Goal: Task Accomplishment & Management: Manage account settings

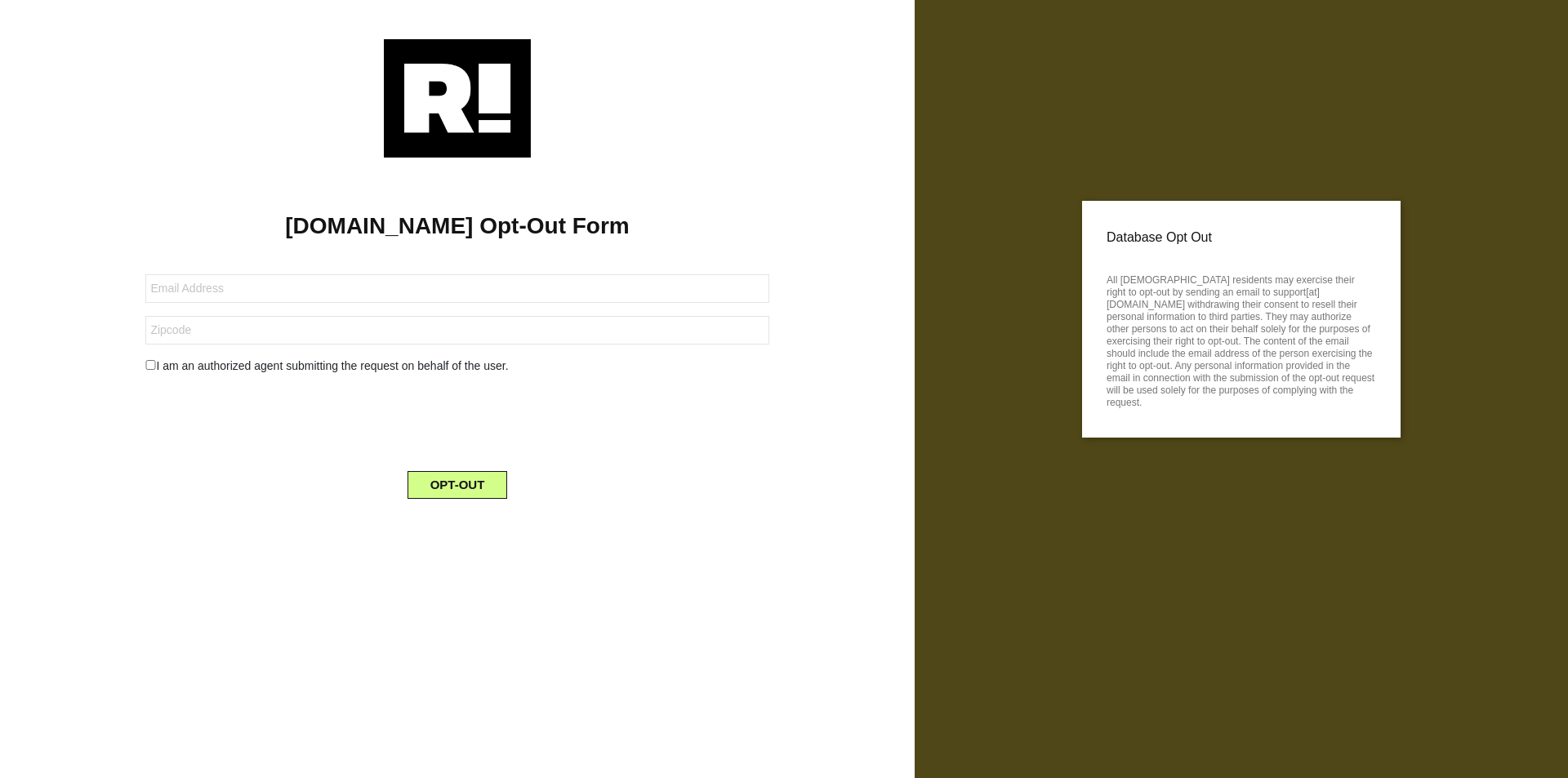
click at [466, 107] on img at bounding box center [456, 99] width 147 height 119
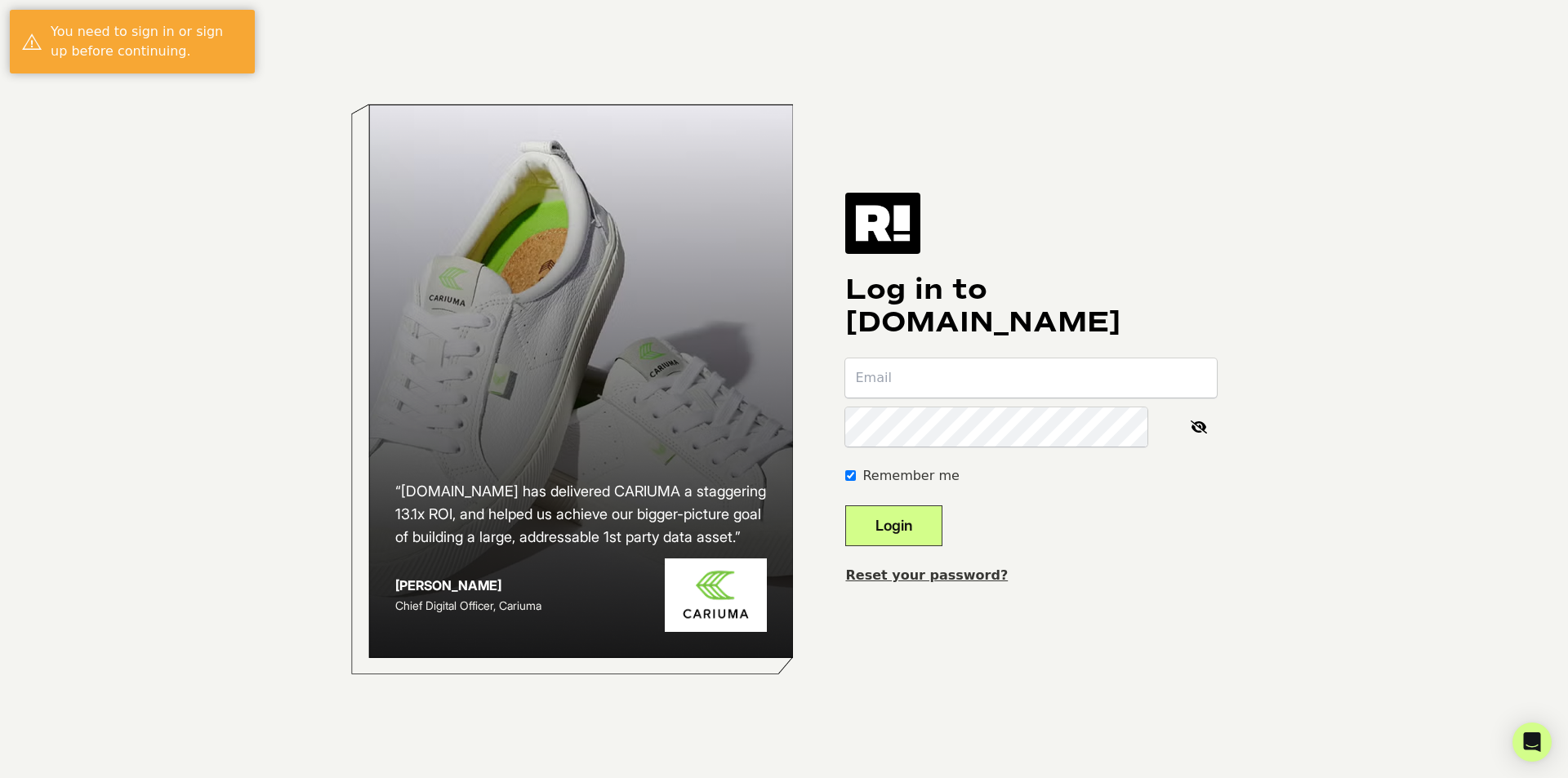
click at [945, 358] on input "email" at bounding box center [1031, 378] width 372 height 39
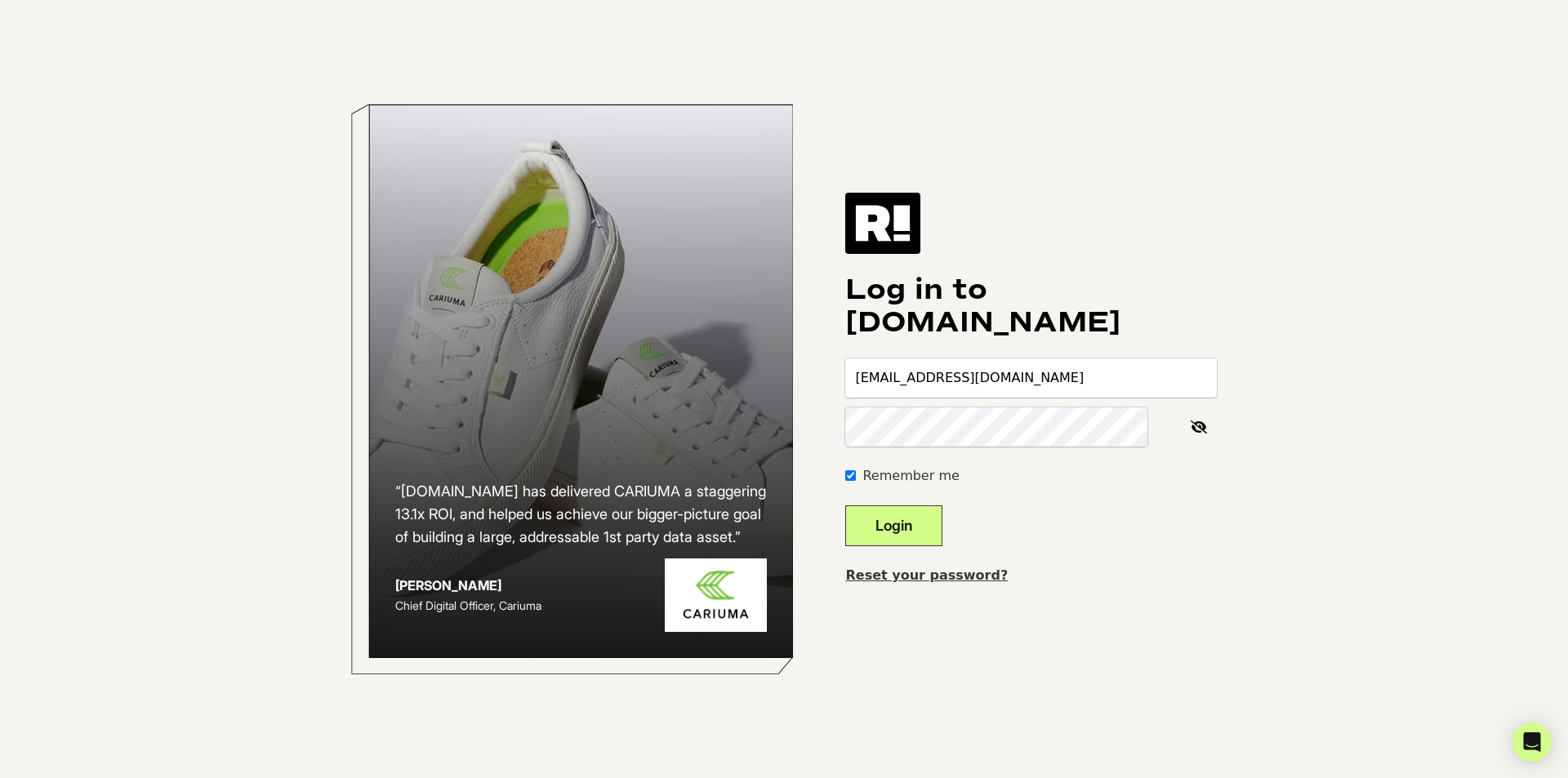
type input "[EMAIL_ADDRESS][DOMAIN_NAME]"
click at [940, 567] on link "Reset your password?" at bounding box center [927, 575] width 163 height 15
